Goal: Task Accomplishment & Management: Use online tool/utility

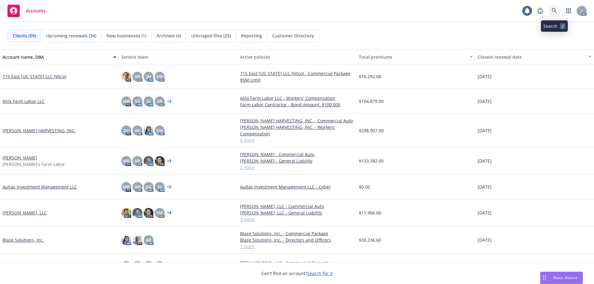
click at [551, 12] on icon at bounding box center [554, 11] width 6 height 6
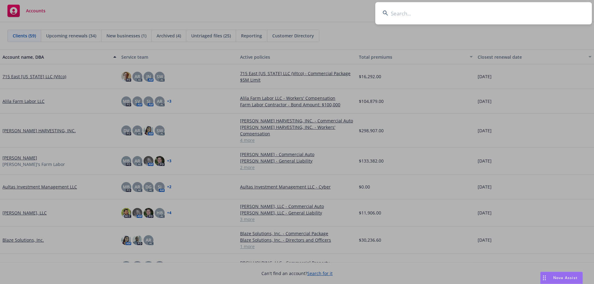
click at [472, 15] on input at bounding box center [483, 13] width 216 height 22
type input "lemon"
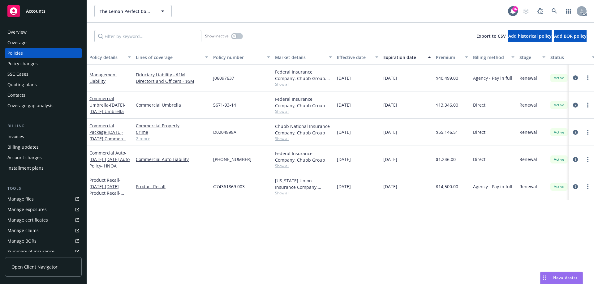
click at [38, 200] on link "Manage files" at bounding box center [43, 199] width 77 height 10
click at [24, 139] on div "Invoices" at bounding box center [15, 137] width 17 height 10
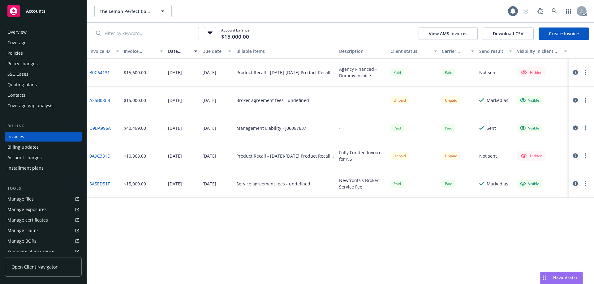
click at [31, 196] on div "Manage files" at bounding box center [20, 199] width 26 height 10
click at [28, 33] on div "Overview" at bounding box center [43, 32] width 72 height 10
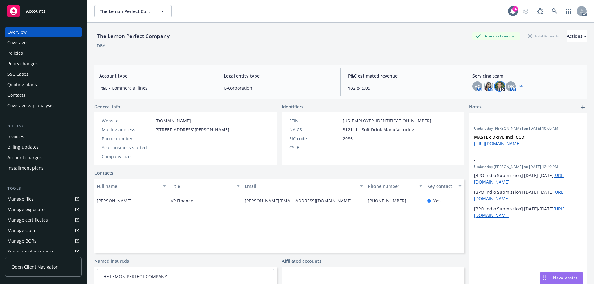
click at [496, 85] on img at bounding box center [499, 86] width 10 height 10
click at [239, 58] on div "The Lemon Perfect Company Business Insurance Total Rewards Actions DBA: -" at bounding box center [340, 42] width 492 height 38
click at [40, 75] on div "SSC Cases" at bounding box center [43, 74] width 72 height 10
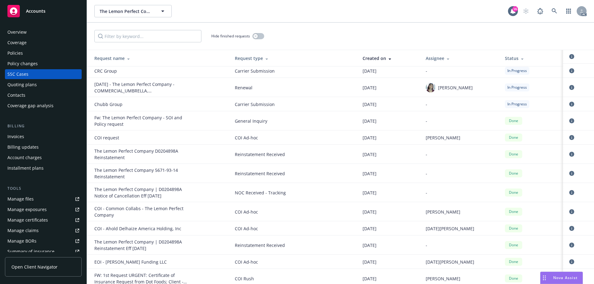
scroll to position [155, 0]
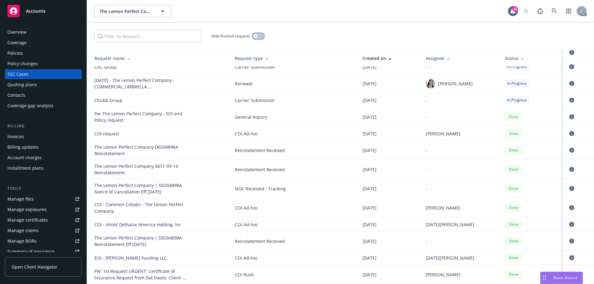
click at [259, 36] on button "button" at bounding box center [258, 36] width 12 height 6
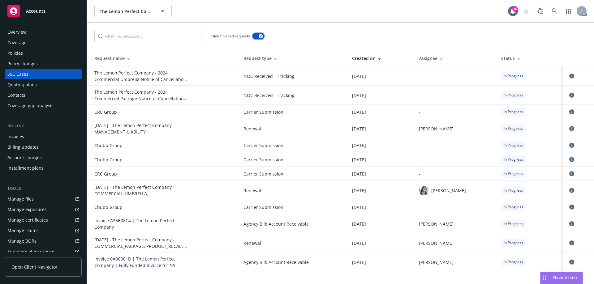
click at [264, 35] on div "Hide finished requests" at bounding box center [340, 36] width 492 height 12
click at [262, 32] on div "Hide finished requests" at bounding box center [237, 36] width 53 height 12
click at [259, 36] on icon "button" at bounding box center [260, 36] width 2 height 2
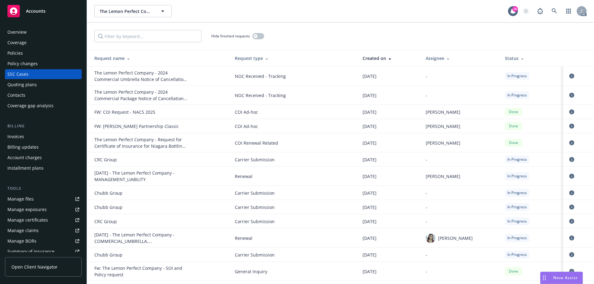
click at [37, 63] on div "Policy changes" at bounding box center [43, 64] width 72 height 10
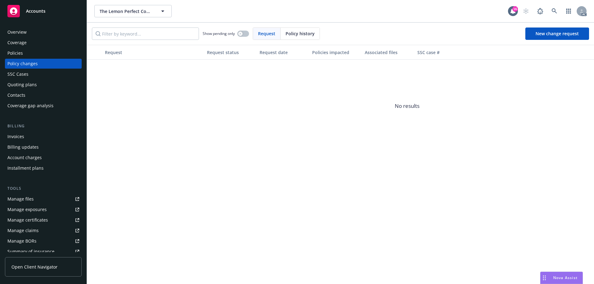
click at [297, 36] on span "Policy history" at bounding box center [299, 33] width 29 height 6
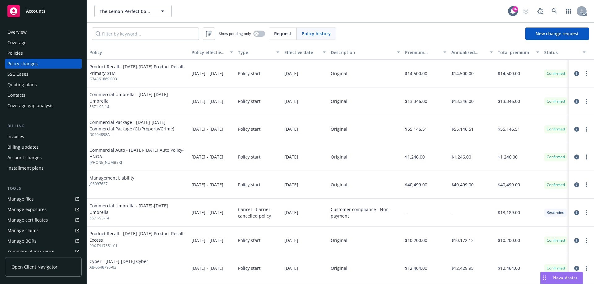
click at [36, 53] on div "Policies" at bounding box center [43, 53] width 72 height 10
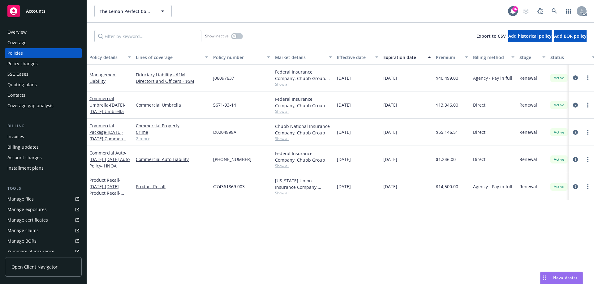
click at [24, 204] on div "Manage files Manage exposures Manage certificates Manage claims Manage BORs Sum…" at bounding box center [43, 225] width 77 height 62
click at [42, 199] on link "Manage files" at bounding box center [43, 199] width 77 height 10
click at [35, 34] on div "Overview" at bounding box center [43, 32] width 72 height 10
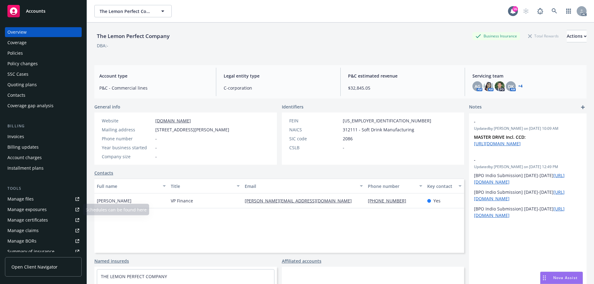
click at [45, 196] on link "Manage files" at bounding box center [43, 199] width 77 height 10
click at [14, 52] on div "Policies" at bounding box center [14, 53] width 15 height 10
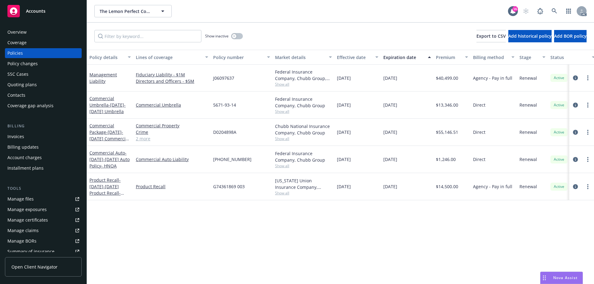
click at [16, 31] on div "Overview" at bounding box center [16, 32] width 19 height 10
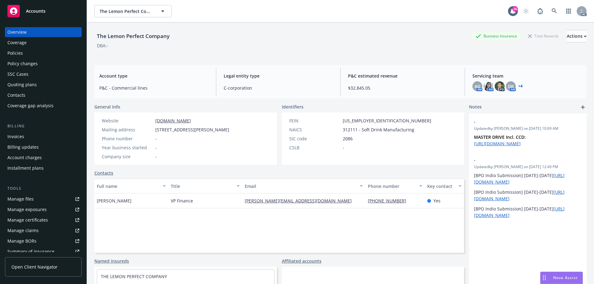
click at [171, 121] on link "[DOMAIN_NAME]" at bounding box center [173, 121] width 36 height 6
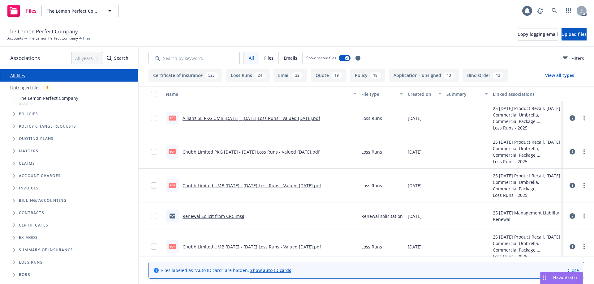
click at [32, 88] on link "Untriaged files" at bounding box center [25, 87] width 30 height 6
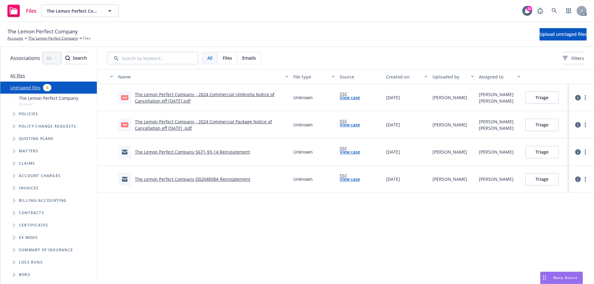
click at [204, 152] on link "The Lemon Perfect Company 5671-93-14 Reinstatement" at bounding box center [192, 152] width 115 height 6
click at [24, 75] on link "All files" at bounding box center [17, 76] width 15 height 6
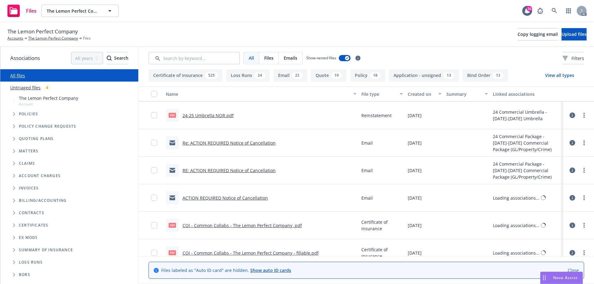
scroll to position [464, 0]
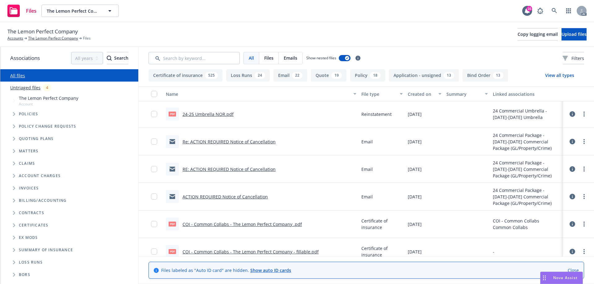
click at [243, 139] on link "Re: ACTION REQUIRED Notice of Cancellation" at bounding box center [228, 142] width 93 height 6
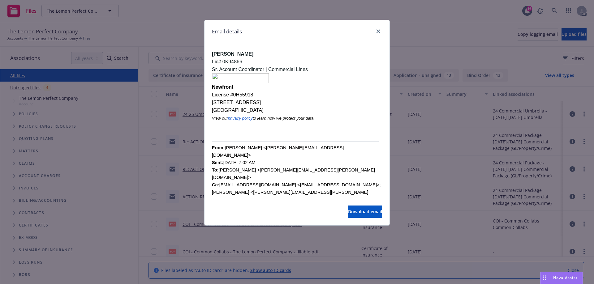
scroll to position [0, 0]
